Goal: Navigation & Orientation: Find specific page/section

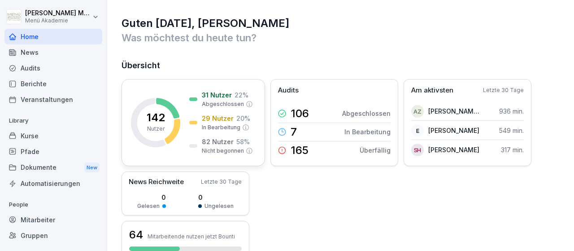
click at [248, 150] on icon at bounding box center [249, 150] width 7 height 7
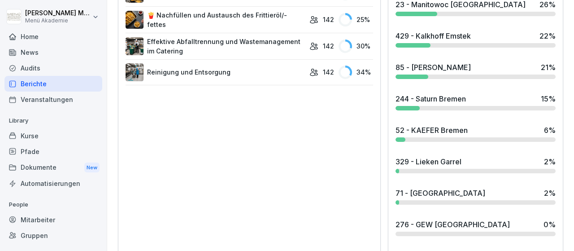
scroll to position [712, 0]
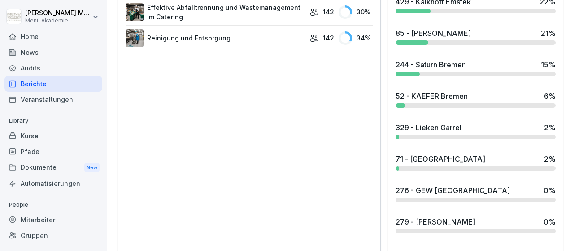
click at [415, 166] on div at bounding box center [475, 168] width 160 height 4
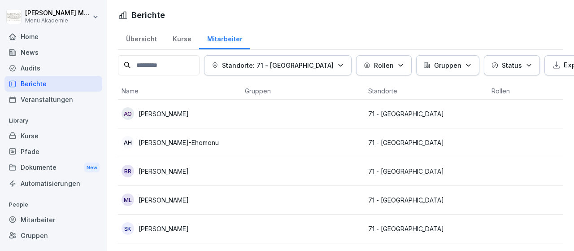
scroll to position [27, 0]
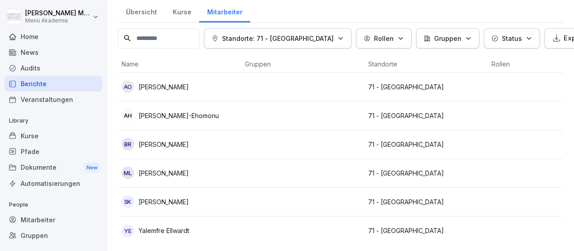
click at [219, 232] on div "YE Yalemfre Ellwardt" at bounding box center [179, 230] width 116 height 13
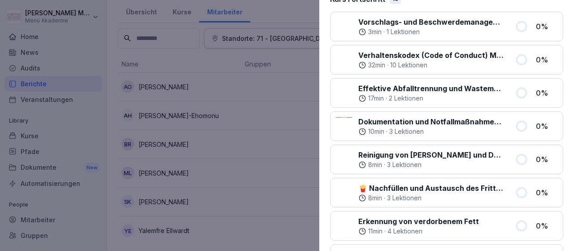
scroll to position [0, 0]
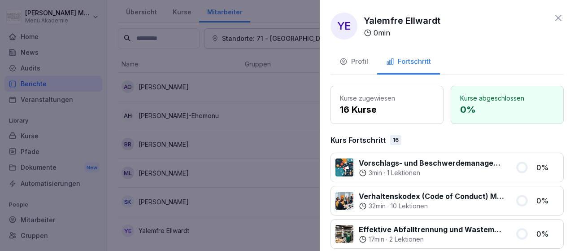
click at [252, 87] on div at bounding box center [287, 125] width 574 height 251
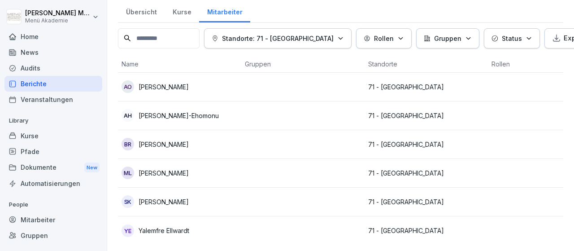
scroll to position [27, 0]
click at [40, 35] on div "Home" at bounding box center [53, 37] width 98 height 16
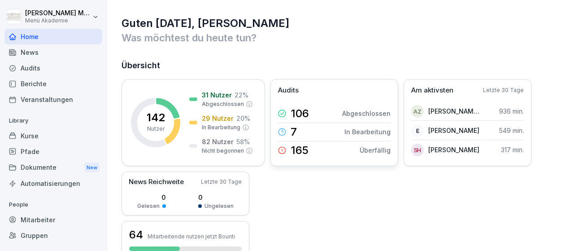
click at [285, 147] on icon at bounding box center [282, 150] width 8 height 8
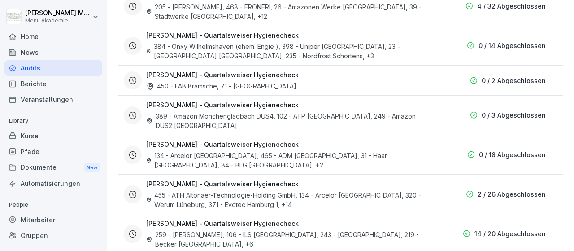
scroll to position [728, 0]
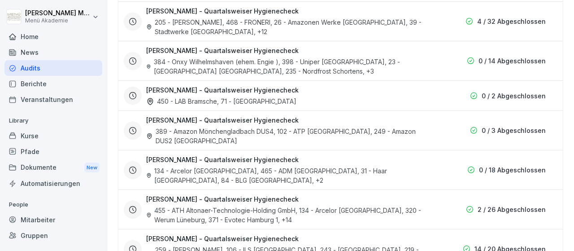
click at [260, 87] on h3 "[PERSON_NAME] - Quartalsweiser Hygienecheck" at bounding box center [222, 89] width 152 height 9
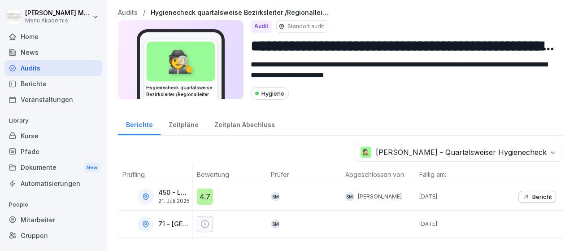
click at [41, 35] on div "Home" at bounding box center [53, 37] width 98 height 16
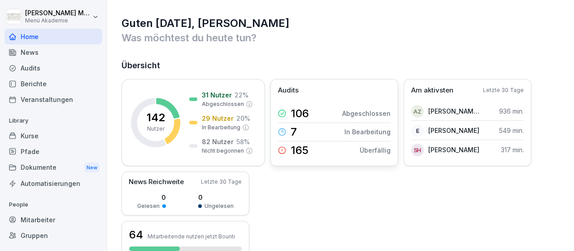
click at [355, 128] on p "In Bearbeitung" at bounding box center [367, 131] width 46 height 9
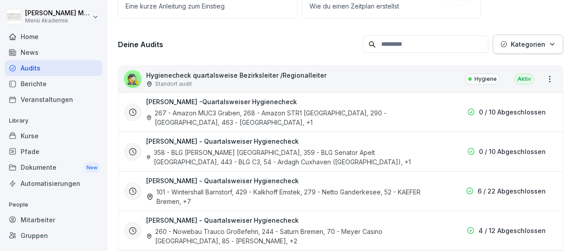
scroll to position [156, 0]
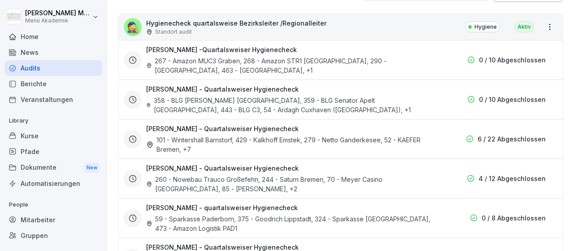
click at [214, 99] on div "358 - BLG [PERSON_NAME] Bremen, 359 - BLG Senator Apelt [GEOGRAPHIC_DATA], 443 …" at bounding box center [289, 104] width 287 height 19
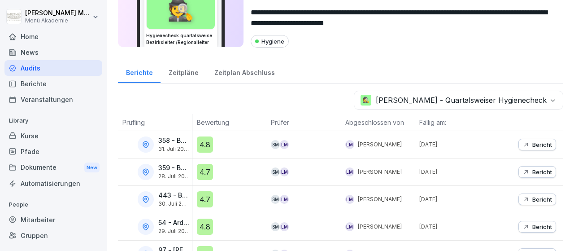
scroll to position [76, 0]
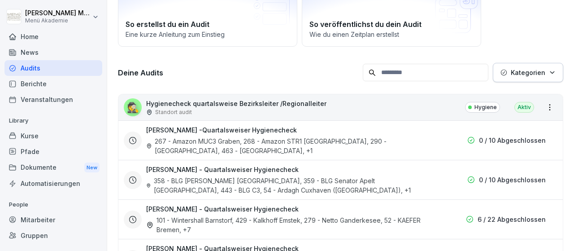
click at [265, 176] on div "358 - BLG [PERSON_NAME] Bremen, 359 - BLG Senator Apelt [GEOGRAPHIC_DATA], 443 …" at bounding box center [289, 185] width 287 height 19
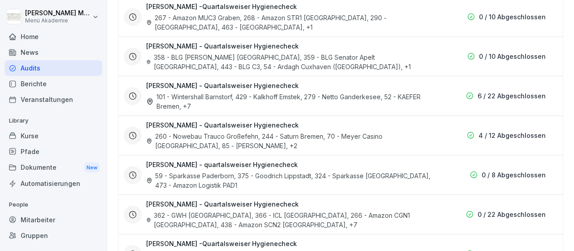
scroll to position [180, 0]
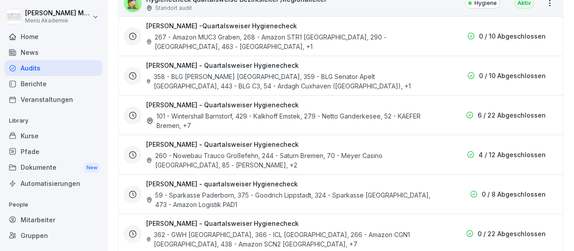
click at [505, 115] on p "6 / 22 Abgeschlossen" at bounding box center [511, 114] width 68 height 9
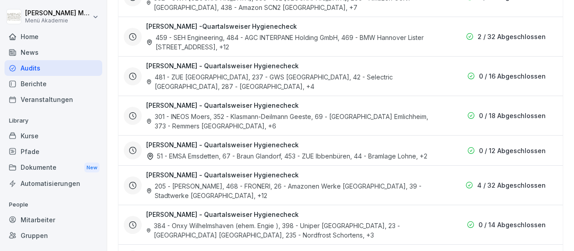
scroll to position [468, 0]
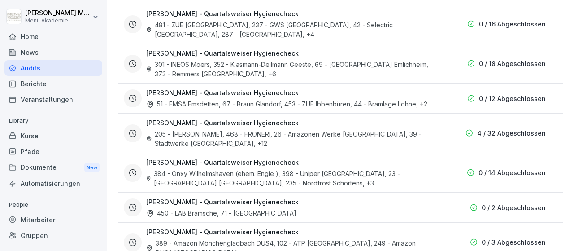
click at [240, 173] on div "384 - Onxy Wilhelmshaven (ehem. Engie ), 398 - Uniper Wilhelmshaven, 23 - [GEOG…" at bounding box center [289, 178] width 287 height 19
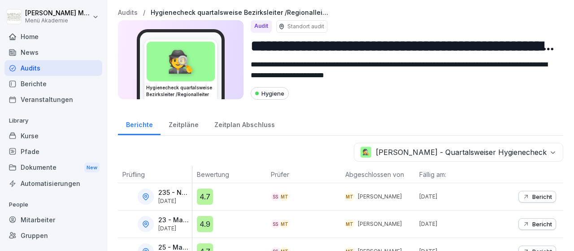
click at [183, 124] on div "Zeitpläne" at bounding box center [183, 123] width 46 height 23
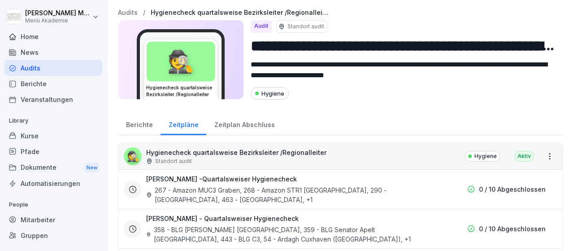
click at [235, 121] on div "Zeitplan Abschluss" at bounding box center [244, 123] width 76 height 23
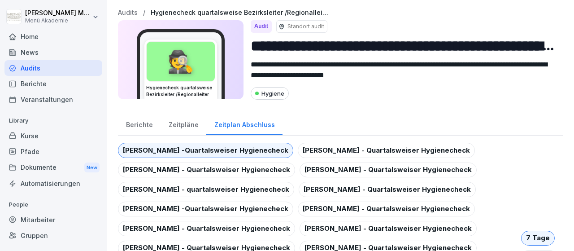
click at [144, 127] on div "Berichte" at bounding box center [139, 123] width 43 height 23
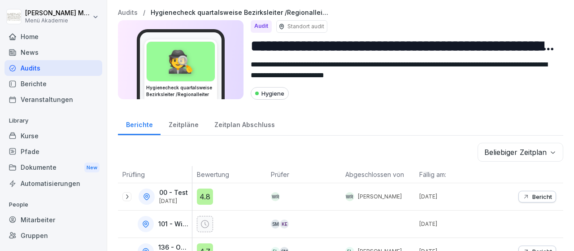
click at [35, 37] on div "Home" at bounding box center [53, 37] width 98 height 16
click at [40, 83] on div "Berichte" at bounding box center [53, 84] width 98 height 16
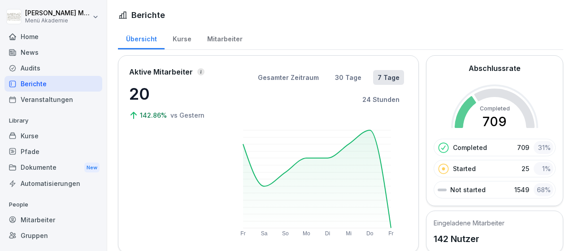
click at [185, 37] on div "Kurse" at bounding box center [181, 37] width 35 height 23
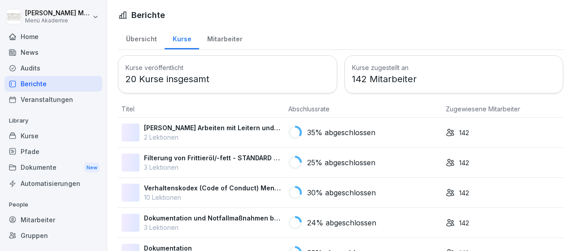
click at [180, 37] on div "Kurse" at bounding box center [181, 37] width 35 height 23
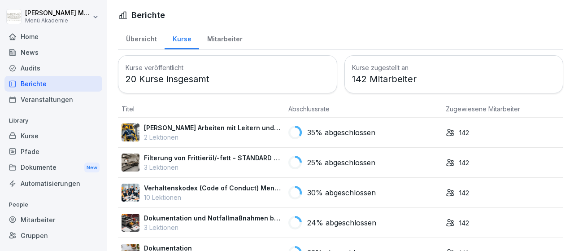
click at [210, 36] on div "Mitarbeiter" at bounding box center [224, 37] width 51 height 23
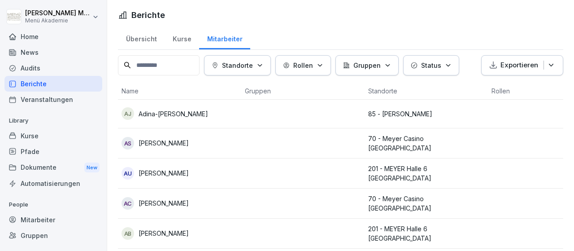
click at [134, 41] on div "Übersicht" at bounding box center [141, 37] width 47 height 23
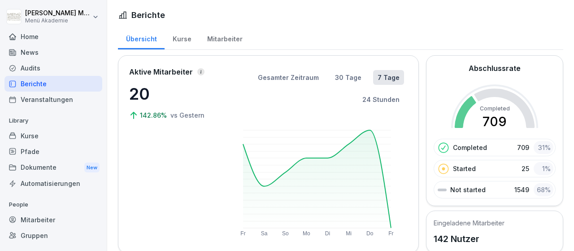
click at [29, 40] on div "Home" at bounding box center [53, 37] width 98 height 16
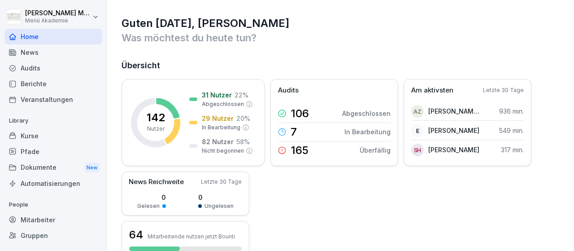
click at [44, 84] on div "Berichte" at bounding box center [53, 84] width 98 height 16
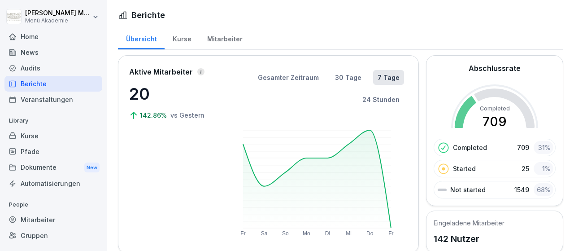
click at [38, 39] on div "Home" at bounding box center [53, 37] width 98 height 16
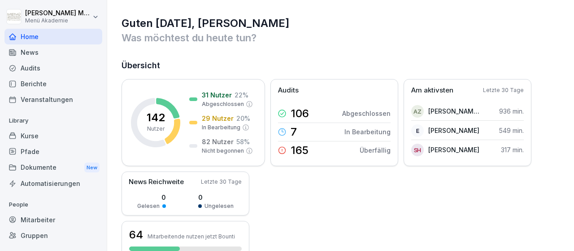
click at [98, 17] on html "[PERSON_NAME] Menü Akademie Home News Audits Berichte Veranstaltungen Library K…" at bounding box center [287, 125] width 574 height 251
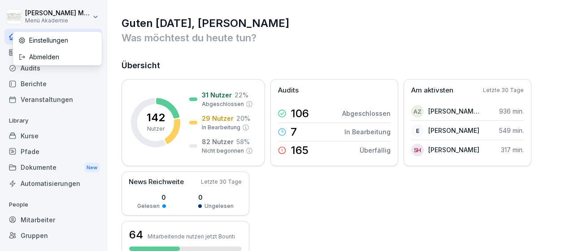
click at [97, 17] on html "[PERSON_NAME] Menü Akademie Home News Audits Berichte Veranstaltungen Library K…" at bounding box center [287, 125] width 574 height 251
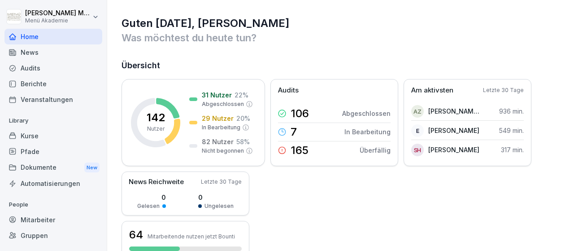
click at [330, 52] on div "Guten [DATE], [PERSON_NAME] Was möchtest du [DATE] tun? Übersicht 142 Nutzer 31…" at bounding box center [340, 244] width 467 height 489
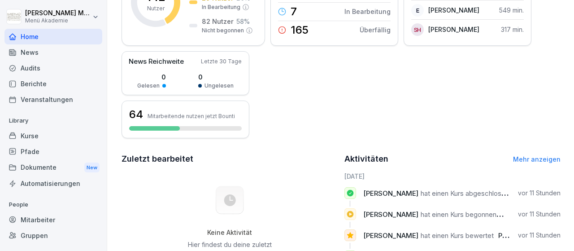
scroll to position [156, 0]
